Goal: Information Seeking & Learning: Learn about a topic

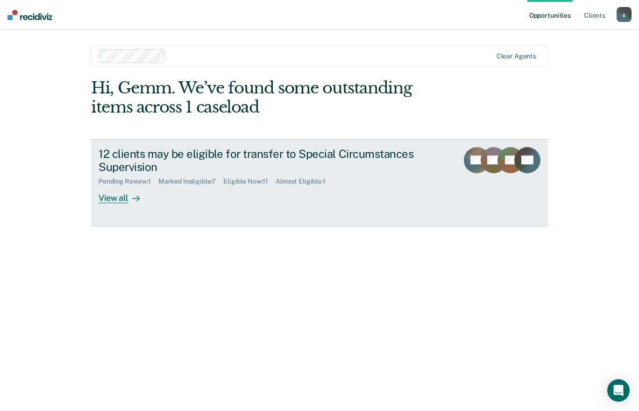
click at [117, 200] on div "View all" at bounding box center [125, 194] width 52 height 18
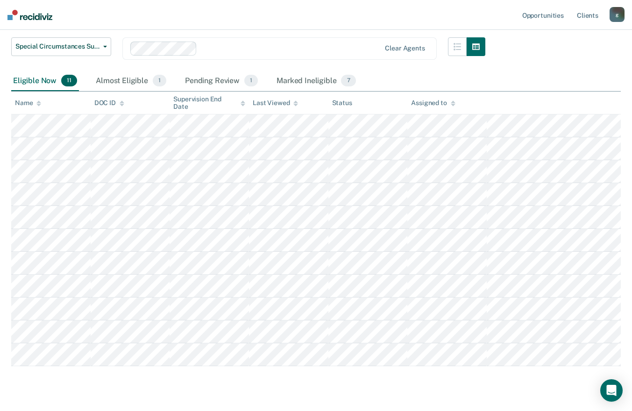
scroll to position [112, 0]
